Goal: Find specific fact: Find specific fact

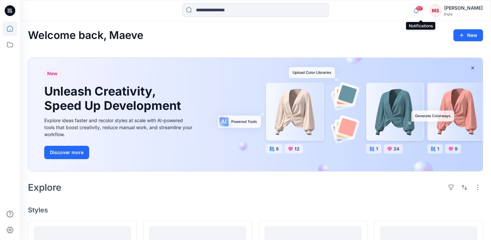
click at [418, 9] on icon "button" at bounding box center [415, 10] width 5 height 4
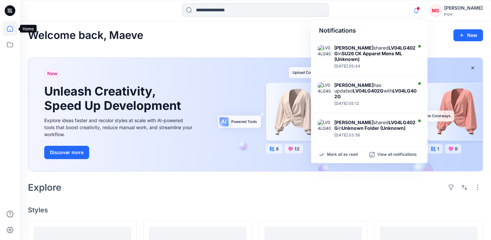
click at [11, 26] on icon at bounding box center [10, 29] width 6 height 6
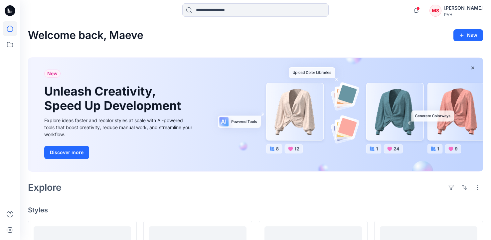
click at [11, 26] on icon at bounding box center [10, 29] width 6 height 6
click at [10, 46] on icon at bounding box center [10, 44] width 15 height 15
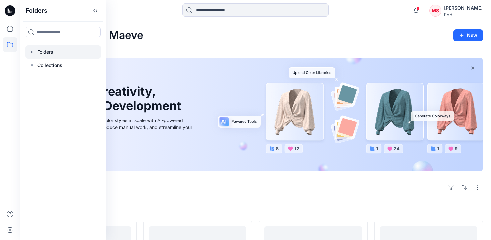
click at [37, 52] on div at bounding box center [63, 51] width 76 height 13
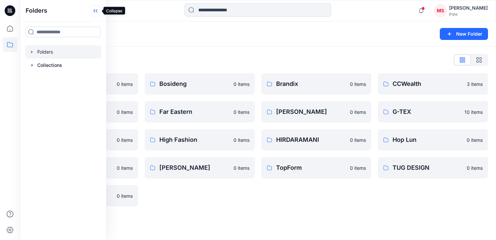
click at [96, 14] on icon at bounding box center [95, 10] width 11 height 11
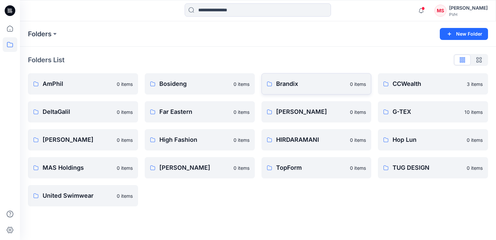
click at [287, 84] on p "Brandix" at bounding box center [311, 83] width 70 height 9
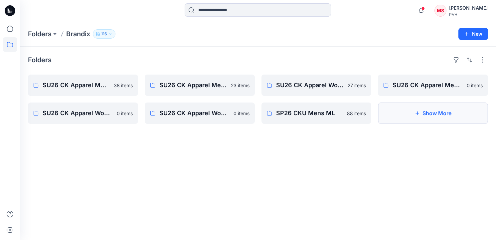
click at [450, 117] on button "Show More" at bounding box center [433, 112] width 110 height 21
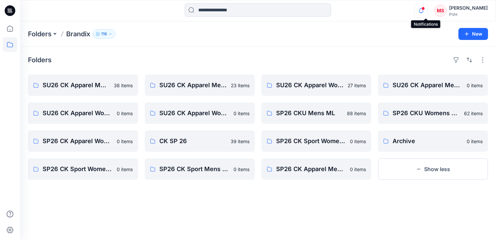
click at [427, 11] on icon "button" at bounding box center [420, 10] width 13 height 13
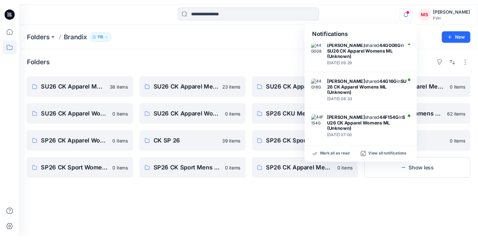
scroll to position [230, 0]
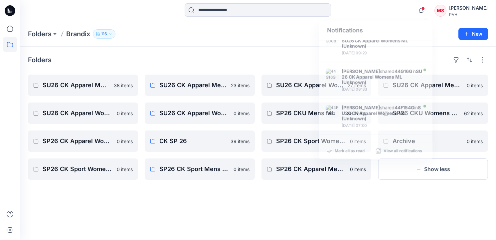
click at [261, 62] on div "Folders" at bounding box center [258, 60] width 460 height 11
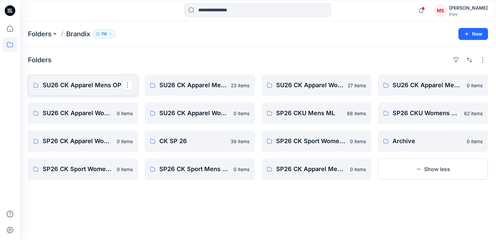
click at [87, 87] on p "SU26 CK Apparel Mens OP" at bounding box center [82, 84] width 79 height 9
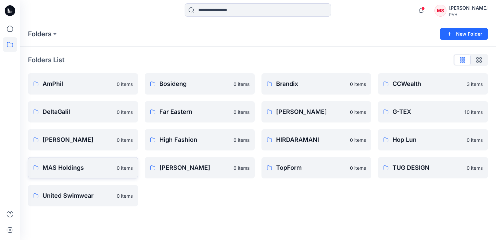
click at [73, 167] on p "MAS Holdings" at bounding box center [78, 167] width 70 height 9
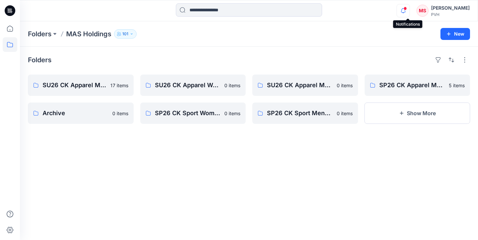
click at [409, 11] on icon "button" at bounding box center [403, 10] width 13 height 13
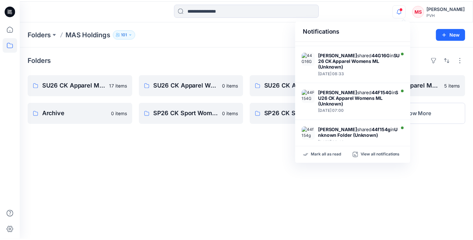
scroll to position [261, 0]
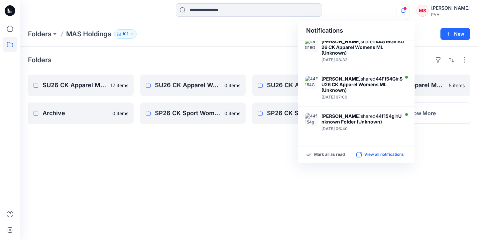
click at [369, 154] on p "View all notifications" at bounding box center [384, 155] width 40 height 6
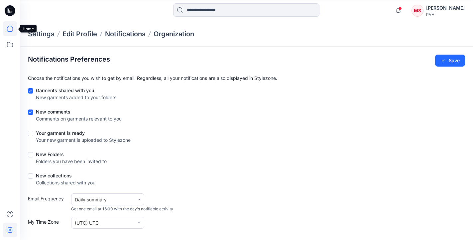
click at [13, 27] on icon at bounding box center [10, 28] width 15 height 15
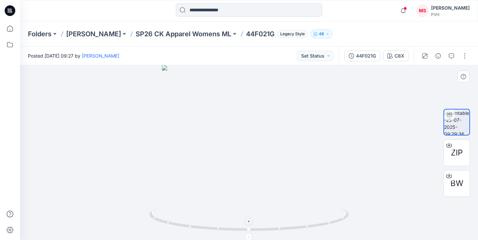
click at [292, 227] on icon at bounding box center [249, 219] width 201 height 25
drag, startPoint x: 322, startPoint y: 225, endPoint x: 304, endPoint y: 225, distance: 17.3
click at [304, 225] on icon at bounding box center [249, 219] width 201 height 25
click at [246, 33] on p "44F021G" at bounding box center [260, 33] width 29 height 9
click at [246, 35] on p "44F021G" at bounding box center [260, 33] width 29 height 9
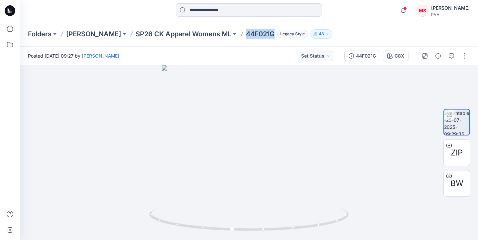
click at [246, 35] on p "44F021G" at bounding box center [260, 33] width 29 height 9
copy p "44F021G"
